Goal: Book appointment/travel/reservation

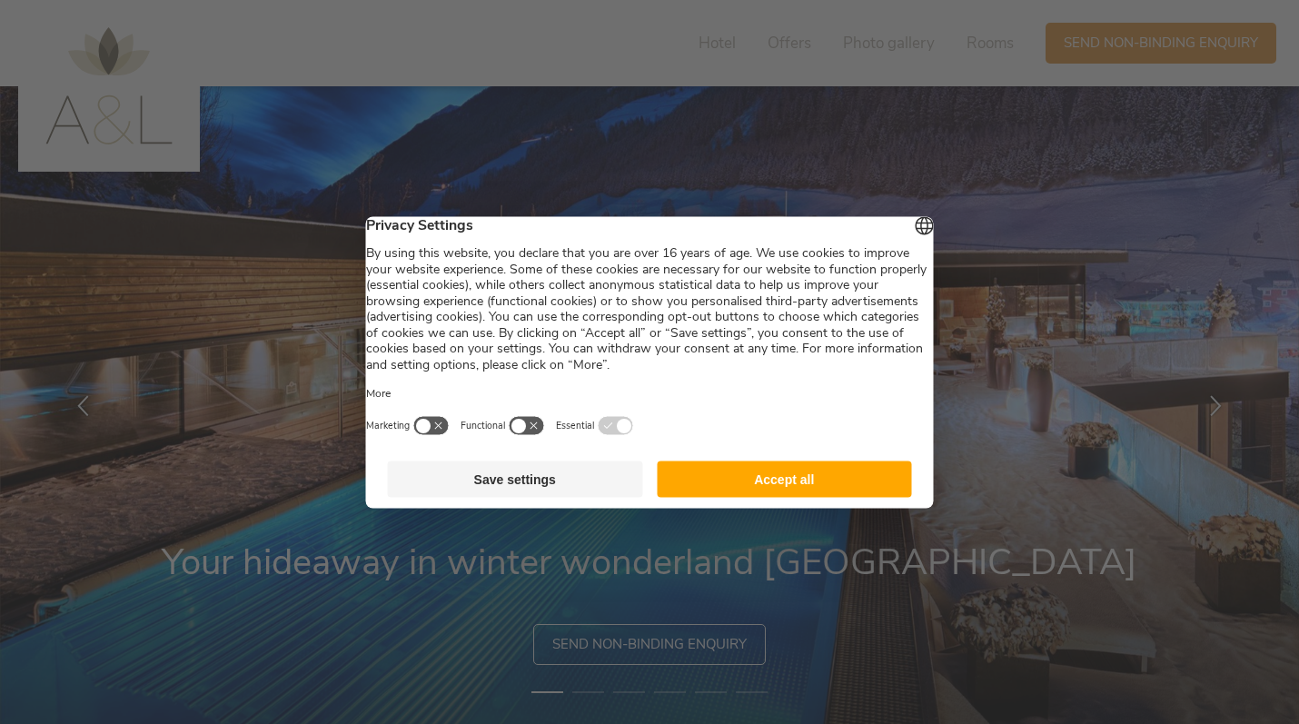
click at [794, 497] on button "Accept all" at bounding box center [784, 478] width 255 height 36
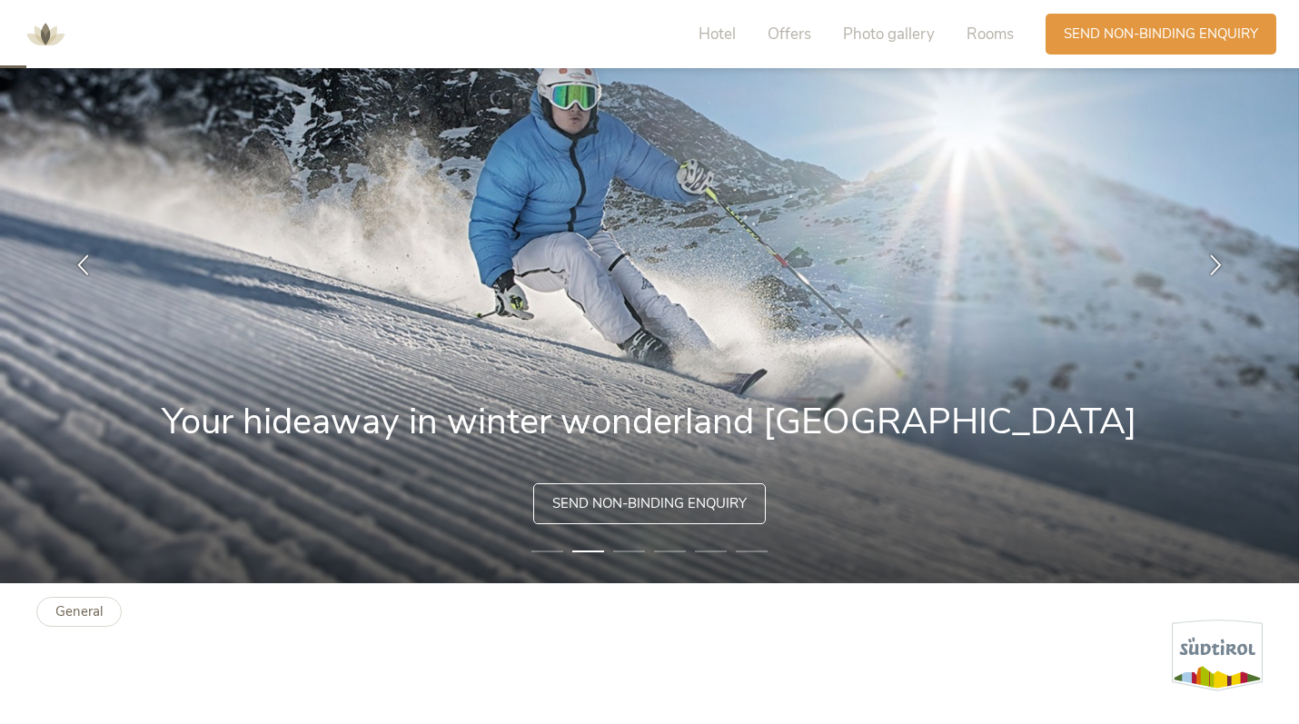
scroll to position [63, 0]
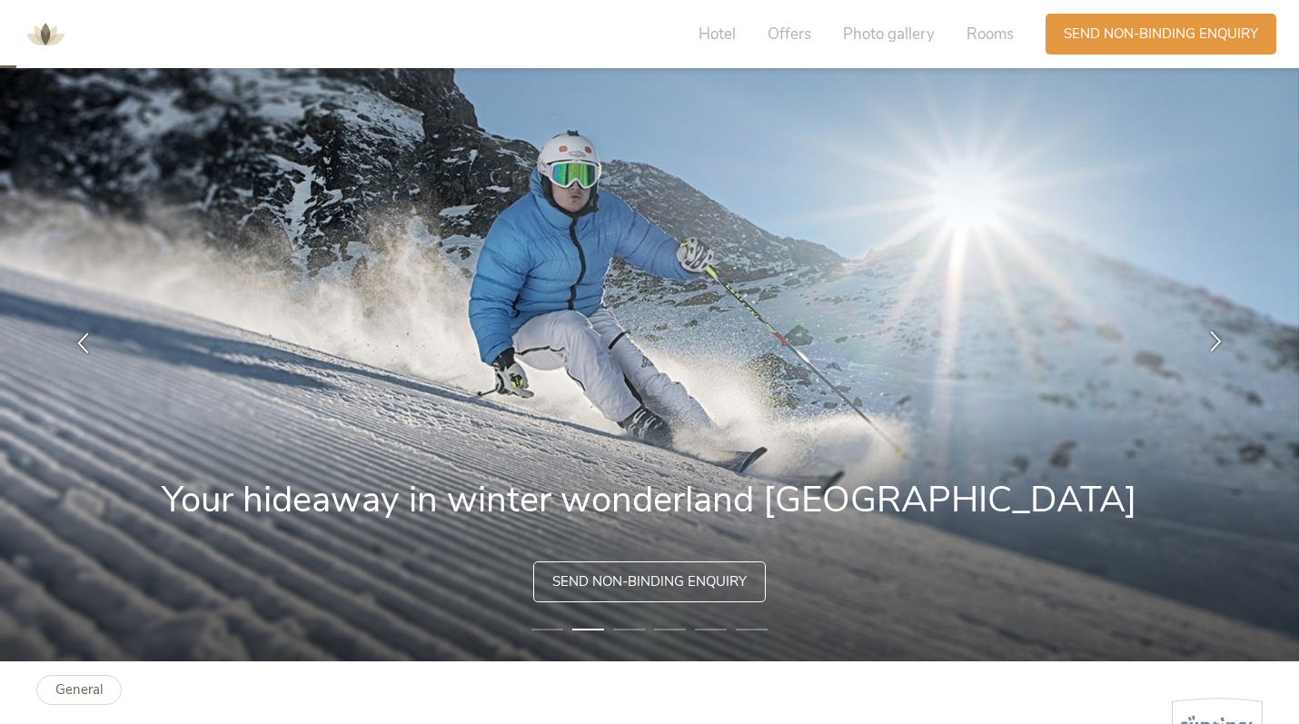
click at [1214, 343] on icon at bounding box center [1215, 341] width 21 height 21
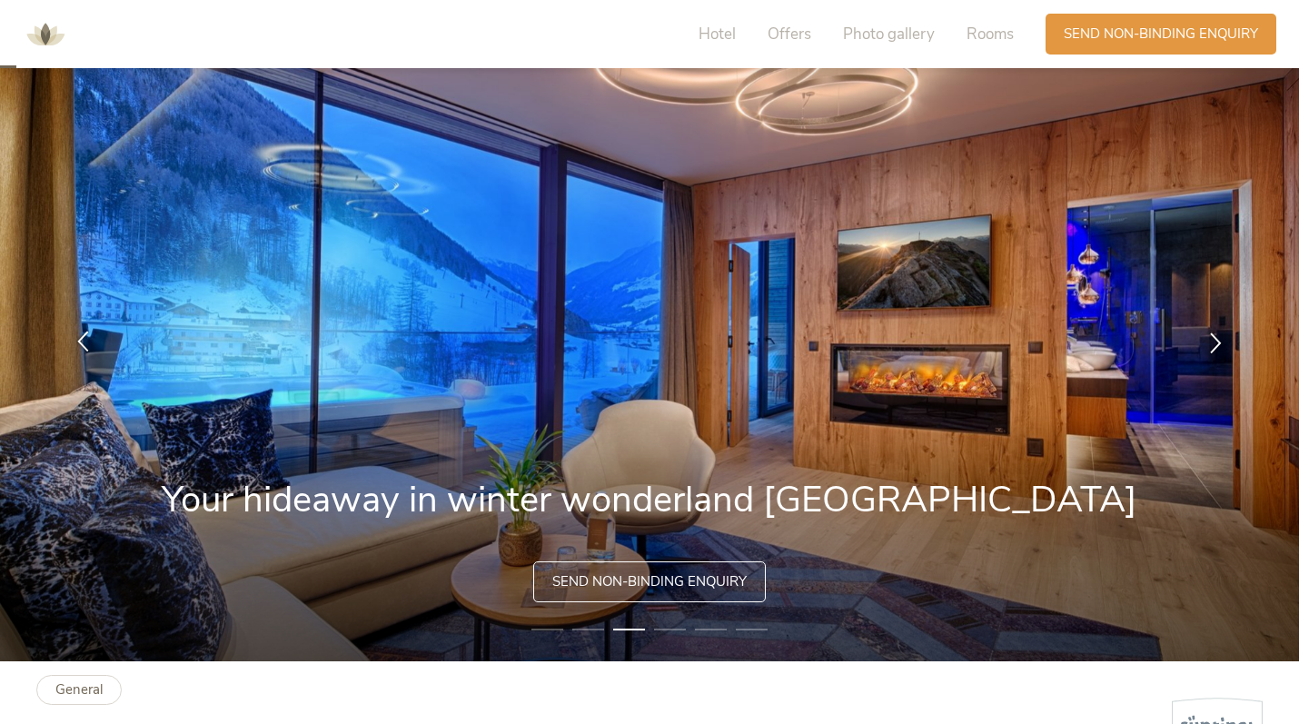
click at [89, 328] on div at bounding box center [82, 342] width 57 height 57
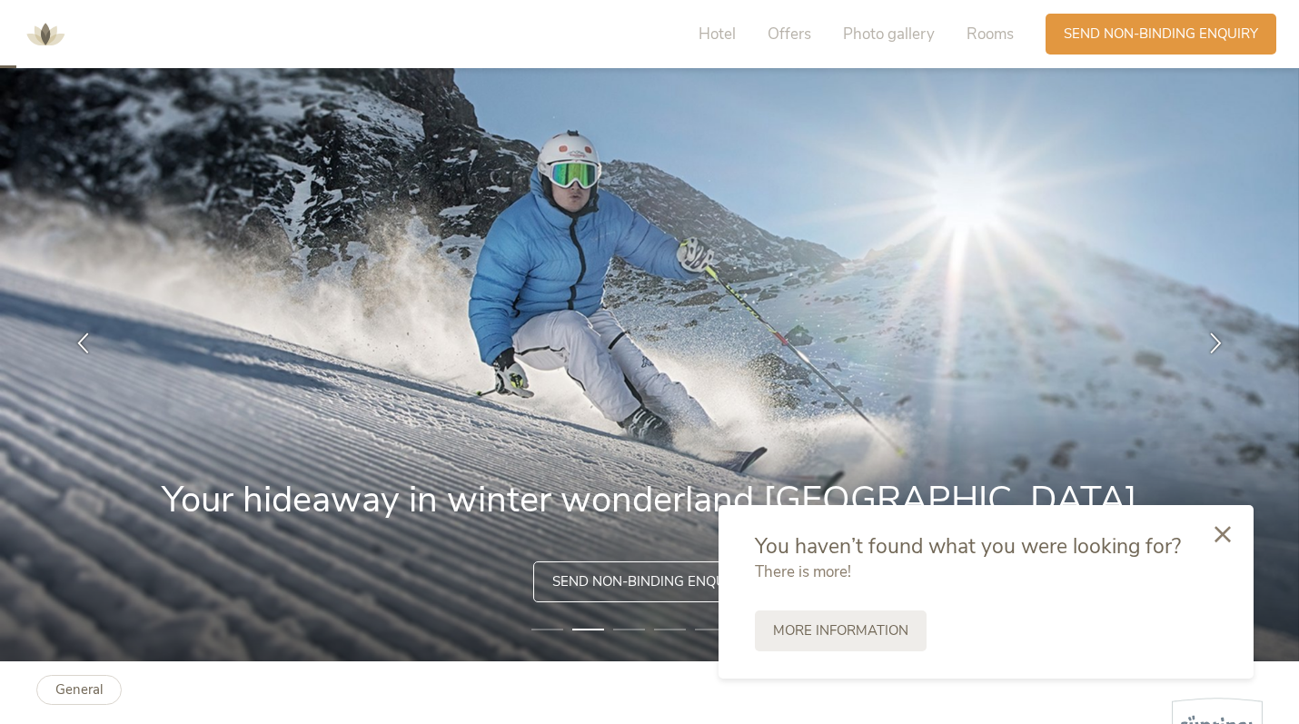
click at [1225, 534] on icon at bounding box center [1222, 534] width 16 height 16
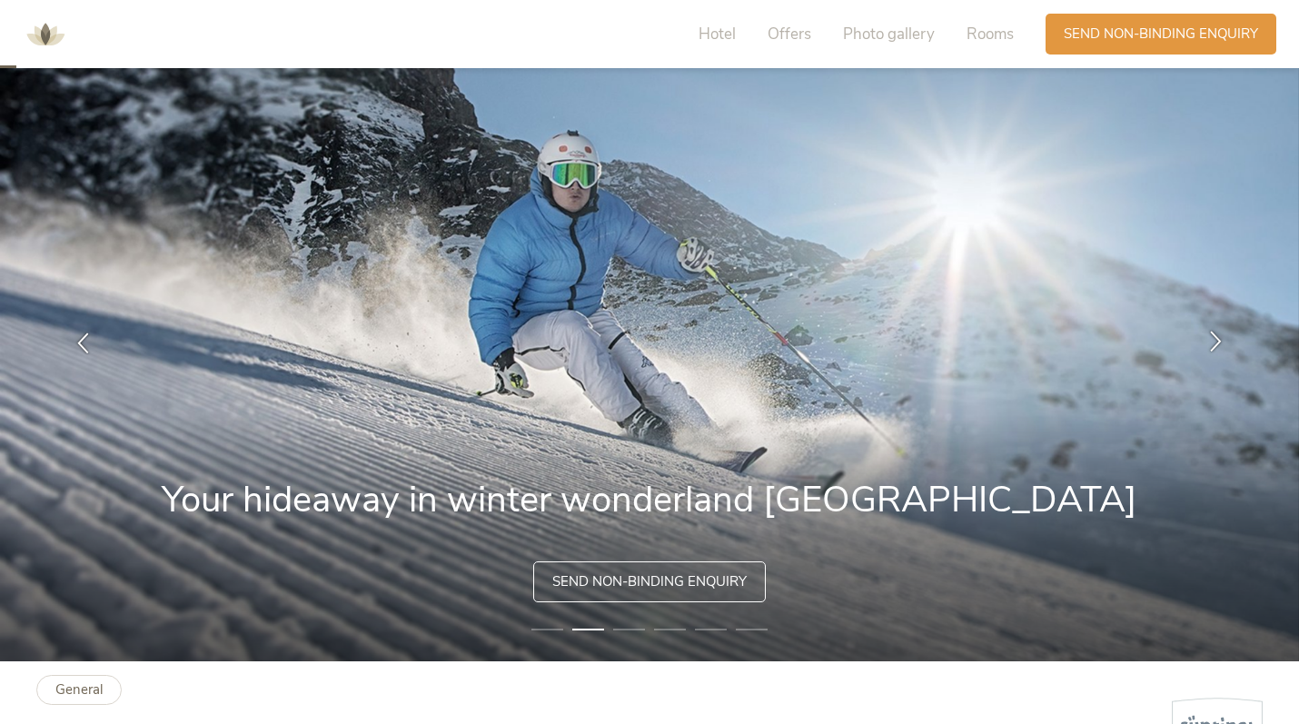
click at [1213, 324] on div at bounding box center [1215, 342] width 57 height 57
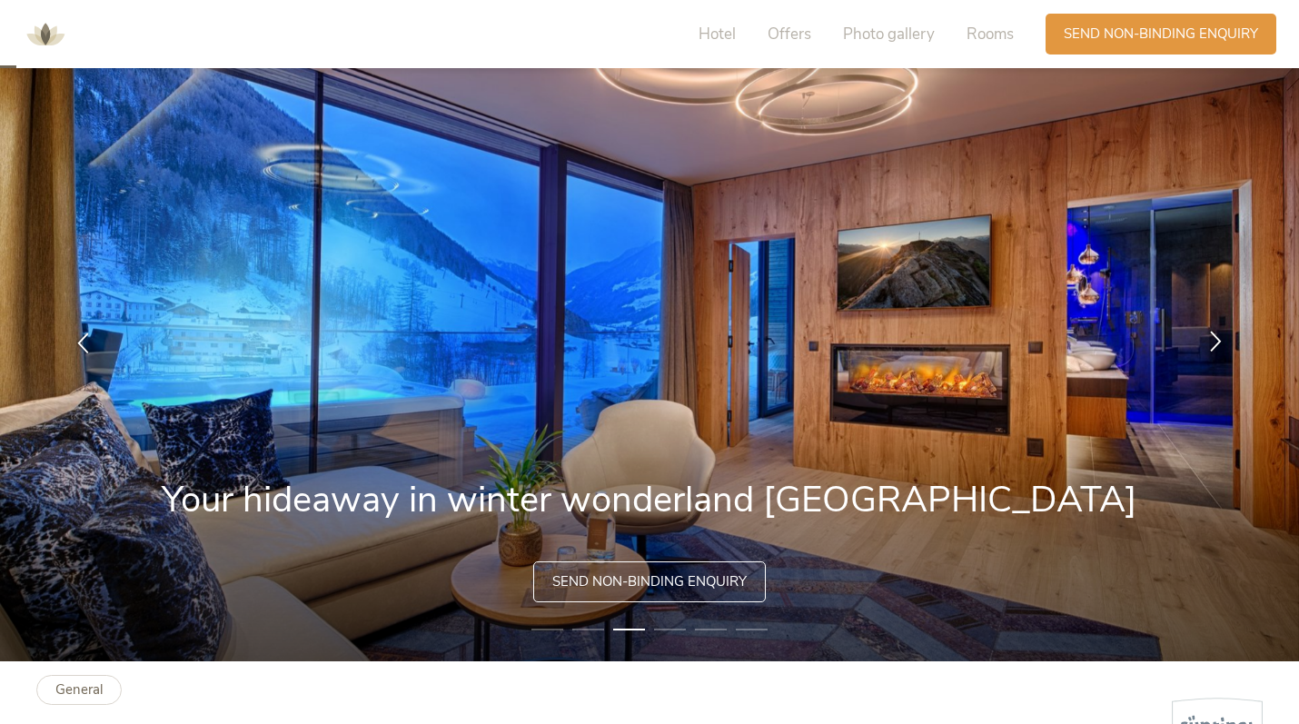
click at [1233, 340] on div at bounding box center [1215, 342] width 57 height 57
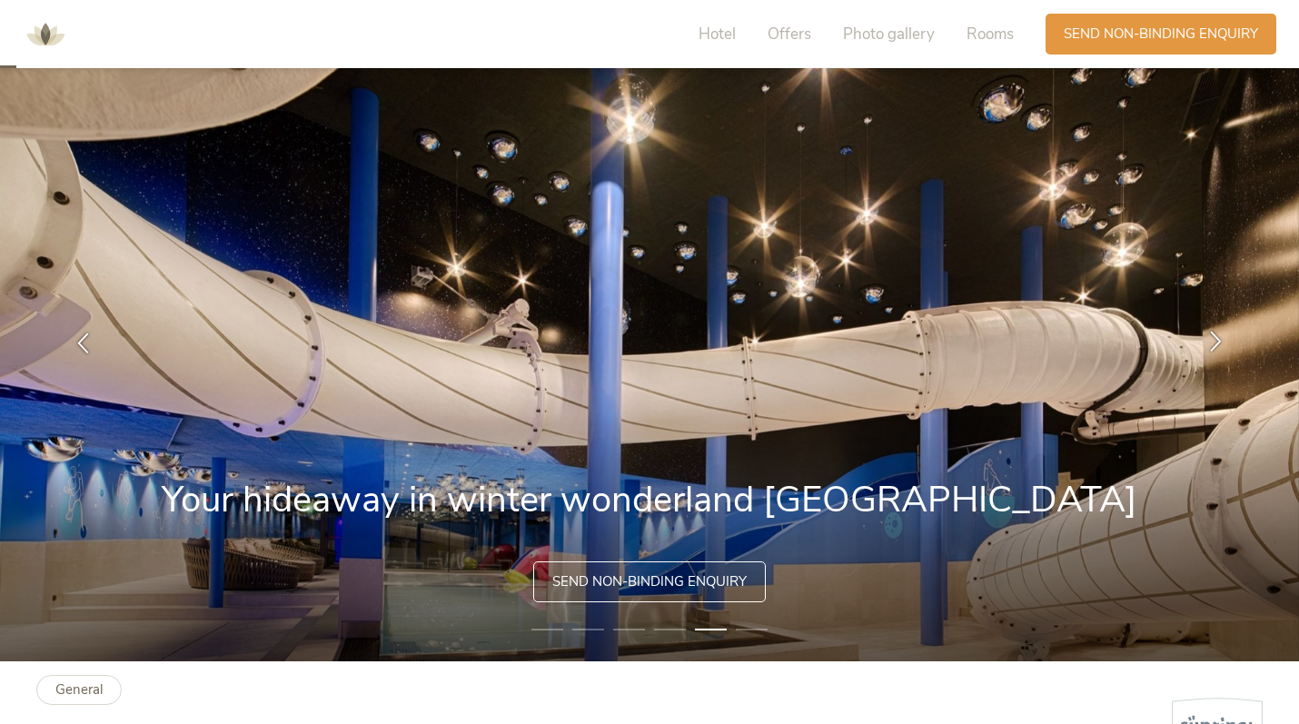
click at [1229, 341] on div at bounding box center [1215, 342] width 57 height 57
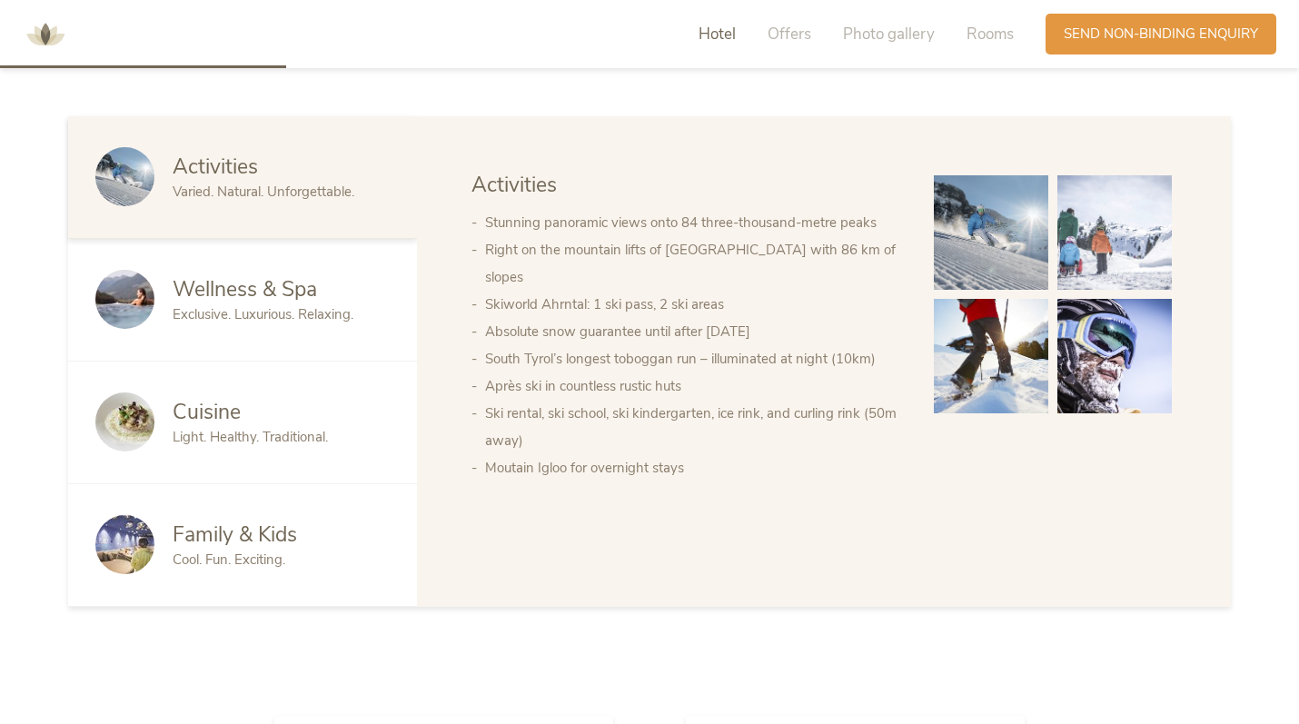
scroll to position [1096, 0]
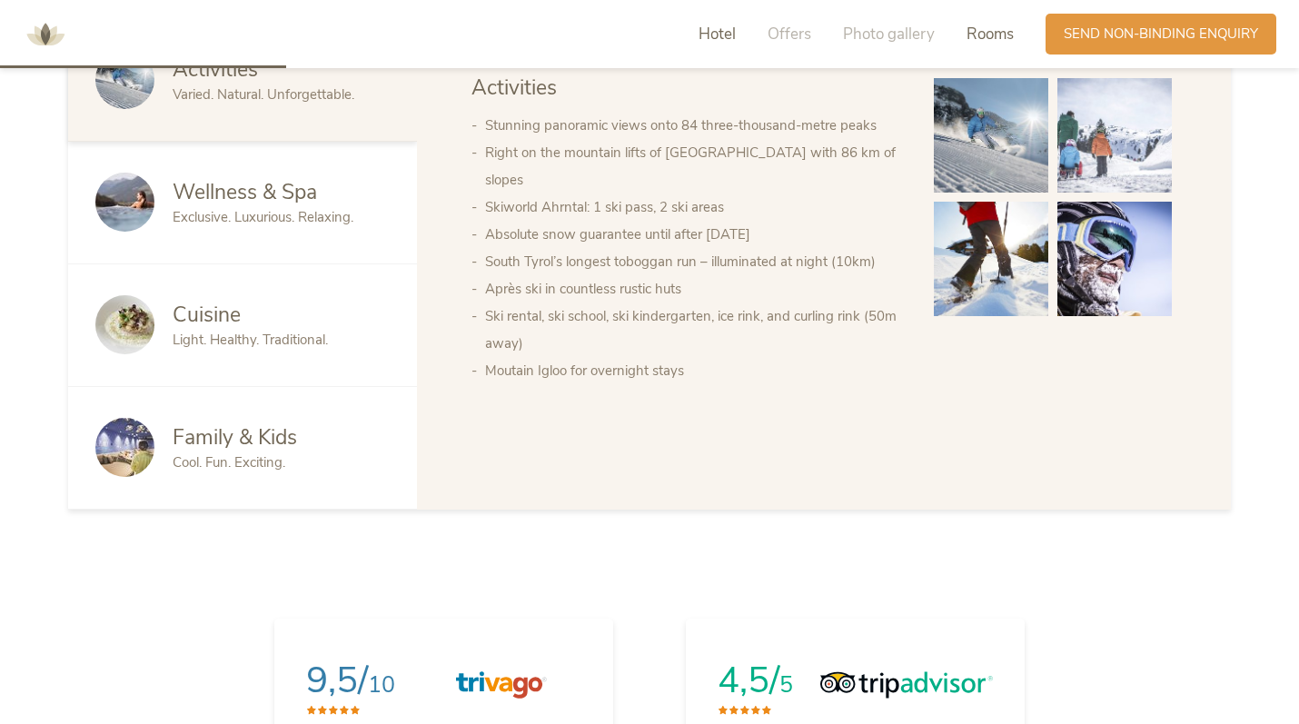
click at [995, 35] on span "Rooms" at bounding box center [989, 34] width 47 height 21
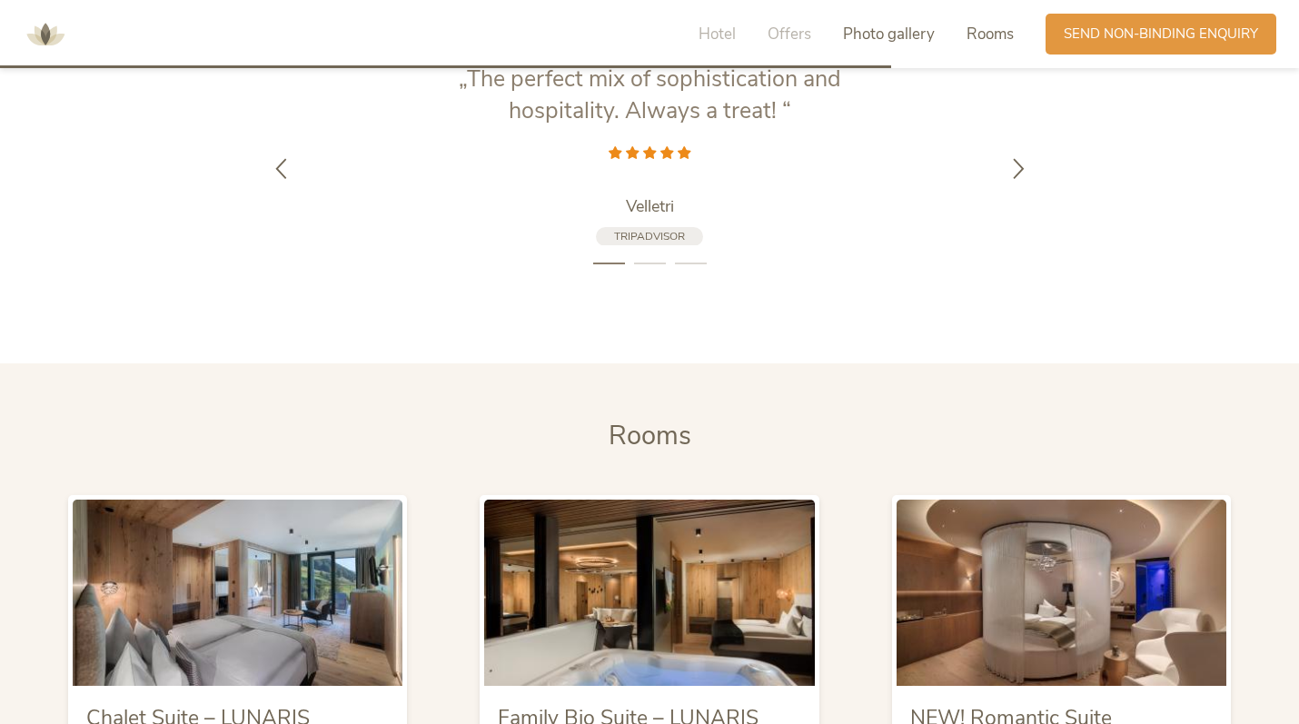
scroll to position [3702, 0]
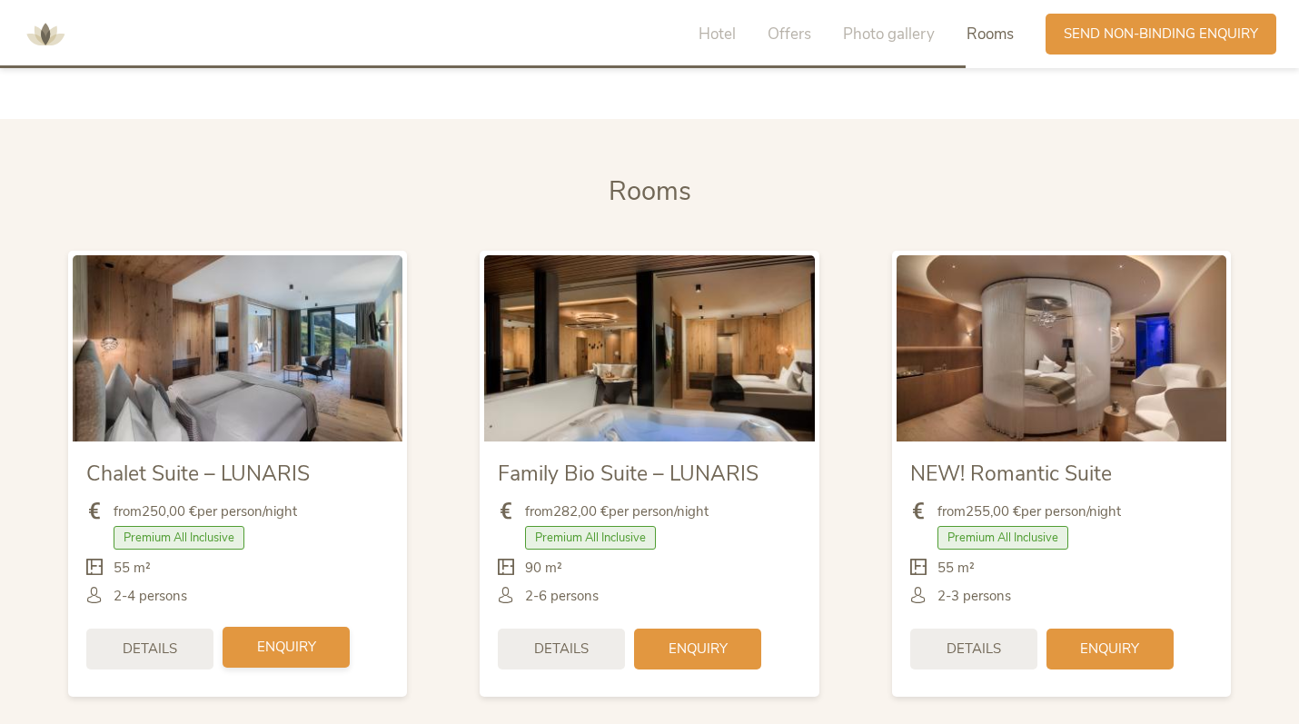
click at [275, 638] on span "Enquiry" at bounding box center [286, 647] width 59 height 19
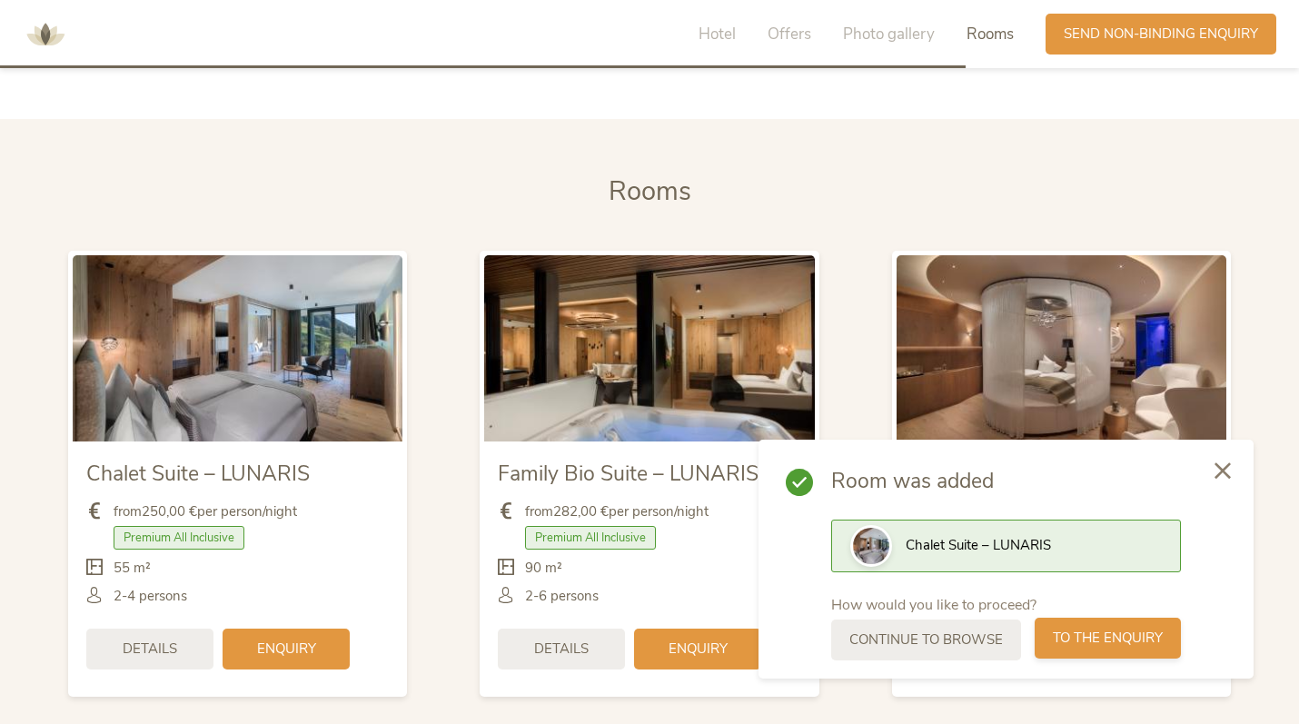
click at [1163, 642] on span "to the enquiry" at bounding box center [1108, 637] width 110 height 19
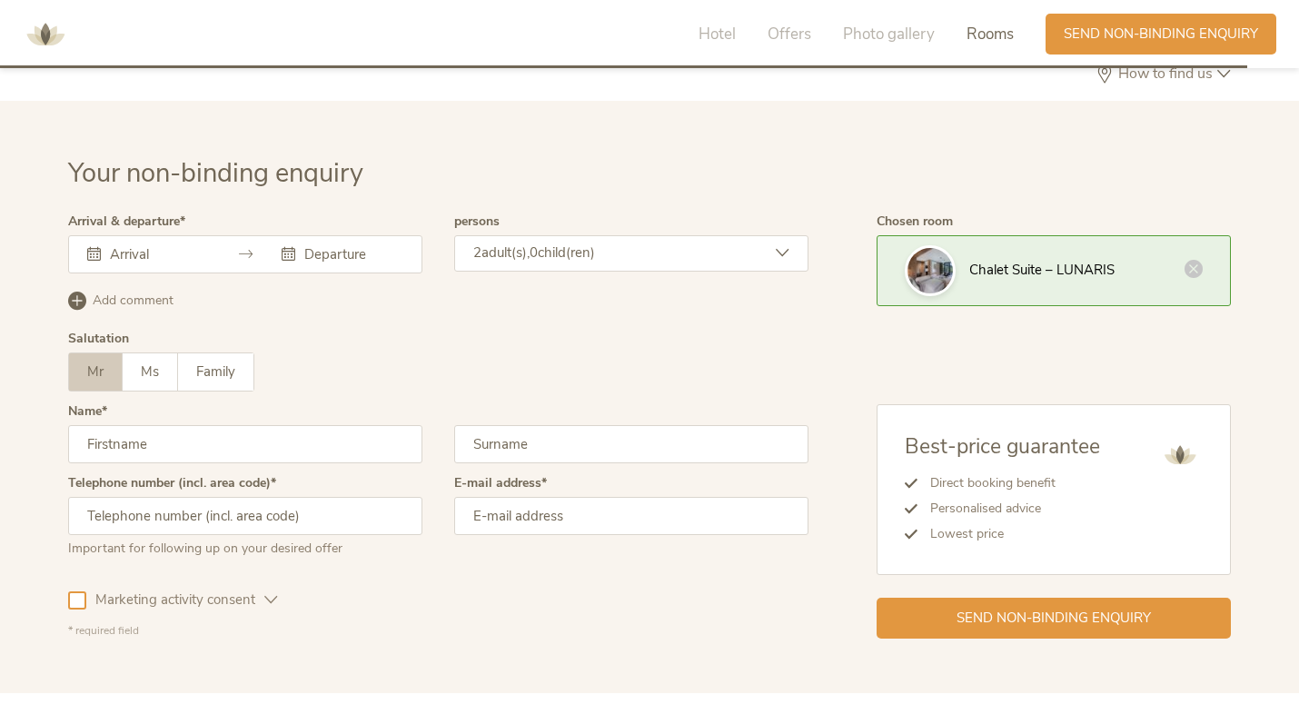
scroll to position [4949, 0]
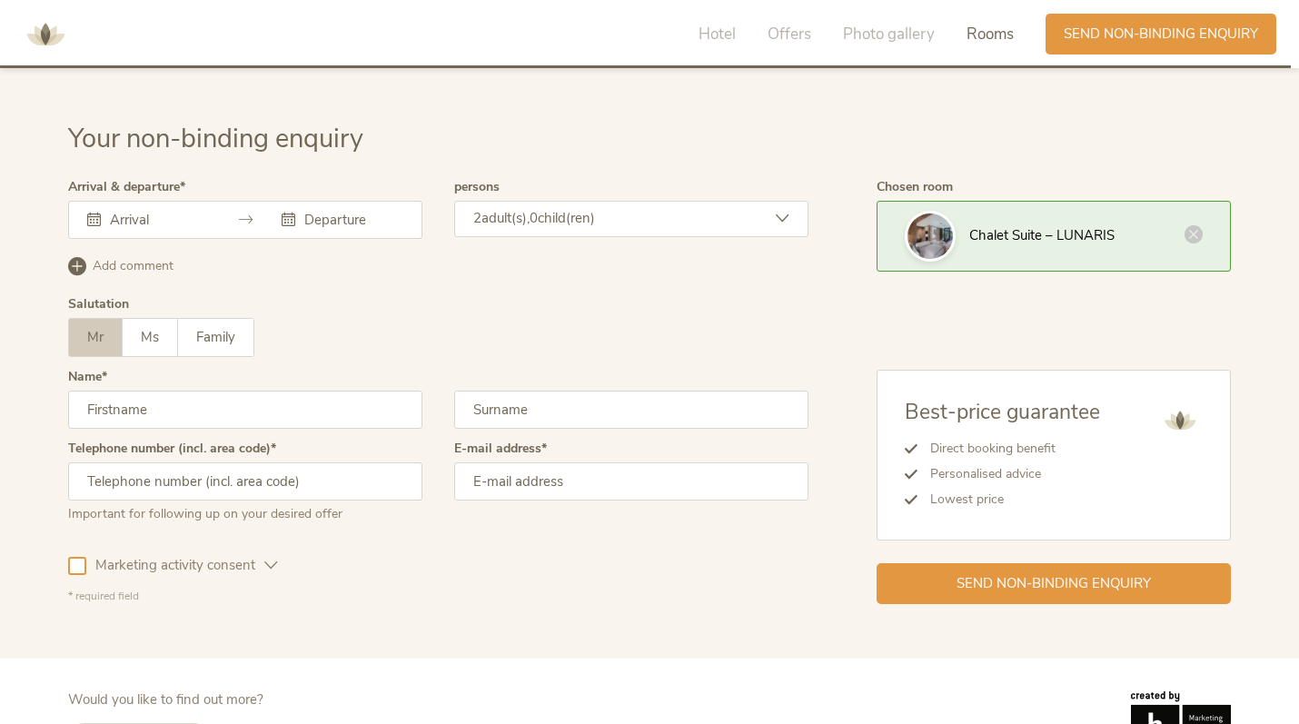
click at [158, 211] on input "text" at bounding box center [157, 220] width 104 height 18
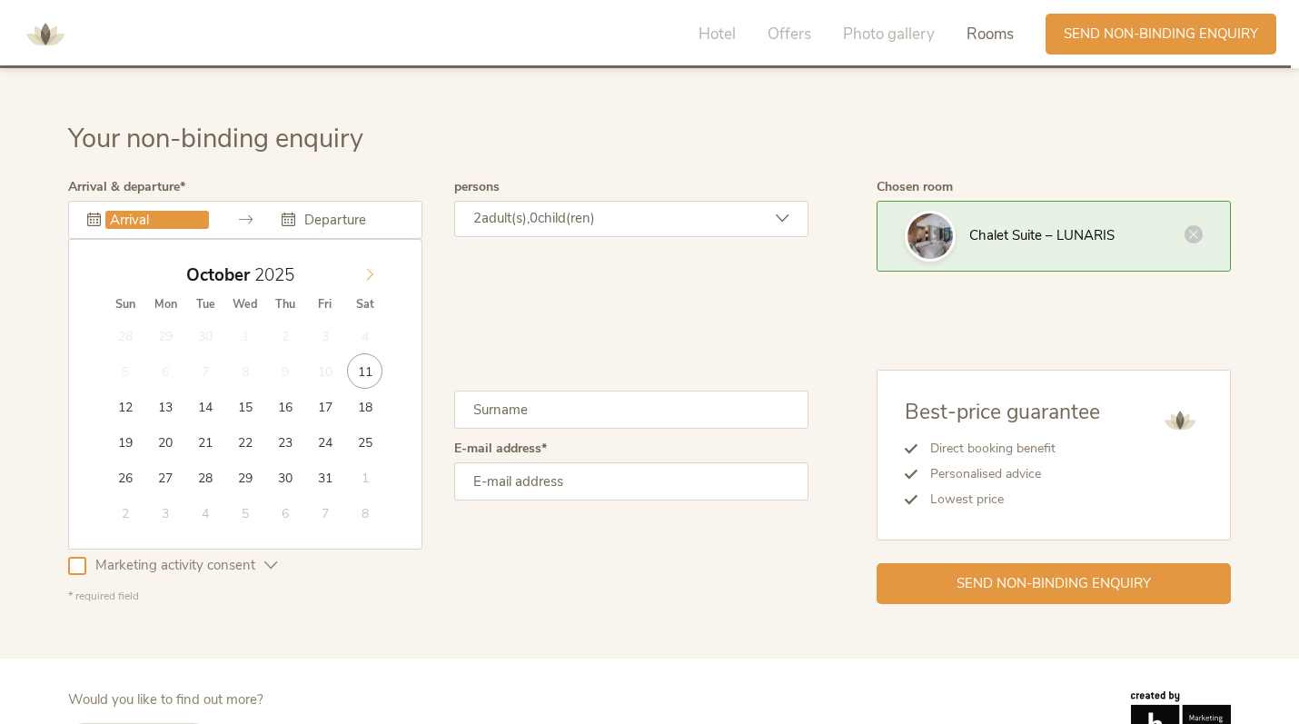
click at [363, 268] on icon at bounding box center [369, 274] width 13 height 13
type input "13.11.2025"
type input "15.11.2025"
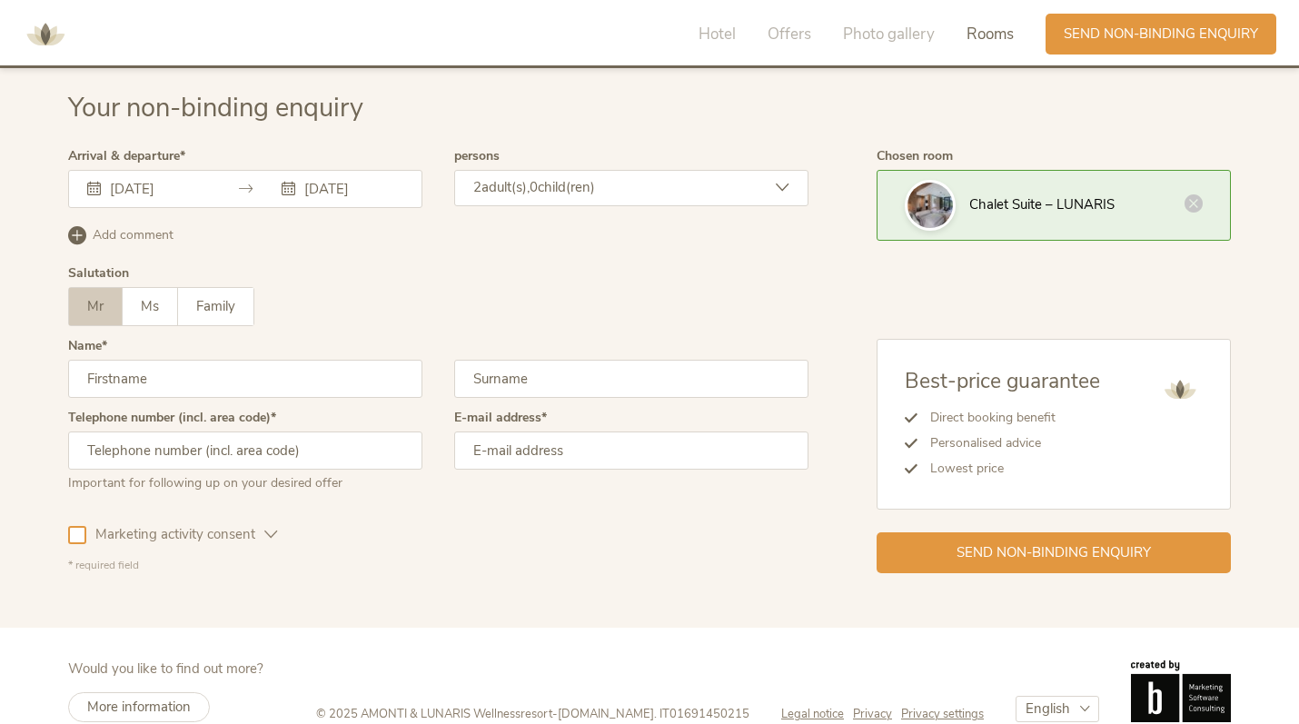
scroll to position [4979, 0]
click at [394, 361] on input "text" at bounding box center [245, 380] width 354 height 38
type input "Gabriele"
type input "Piredda"
type input "gpiredda13@gmail.com"
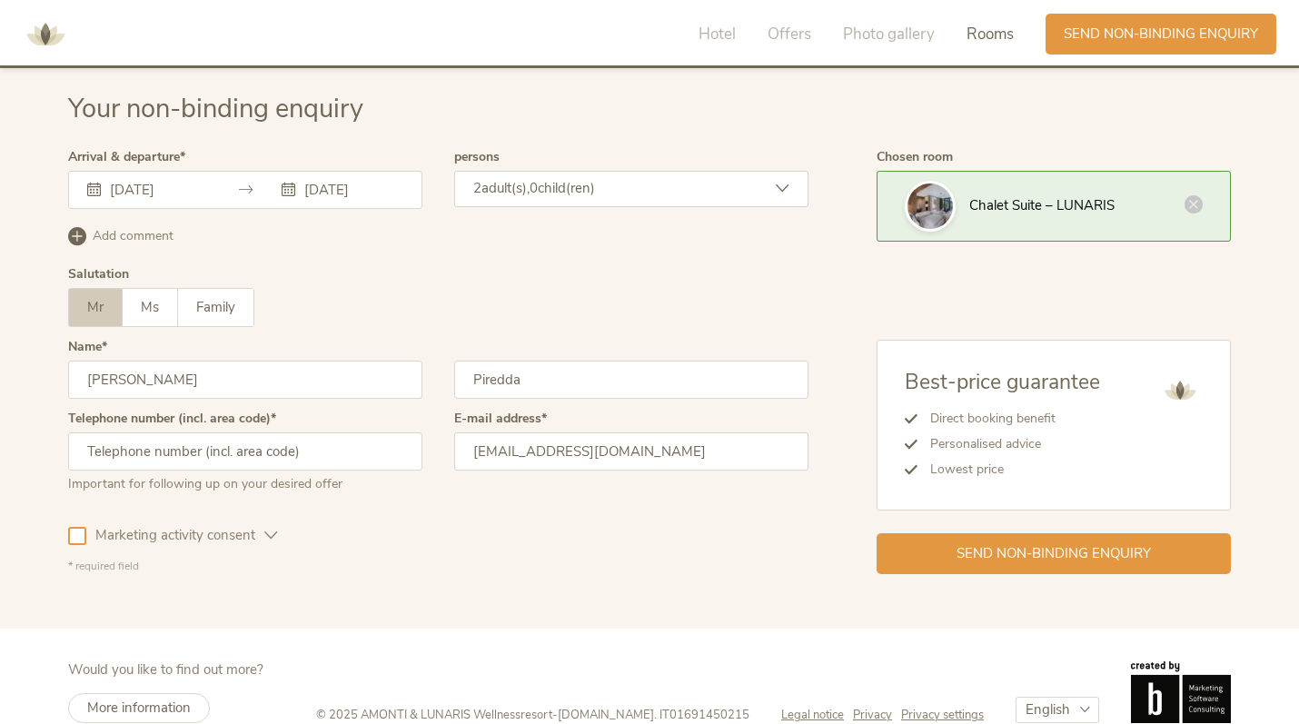
click at [389, 432] on input "text" at bounding box center [245, 451] width 354 height 38
type input "7713864124"
click at [977, 542] on span "Send non-binding enquiry" at bounding box center [1053, 551] width 194 height 19
